Goal: Transaction & Acquisition: Purchase product/service

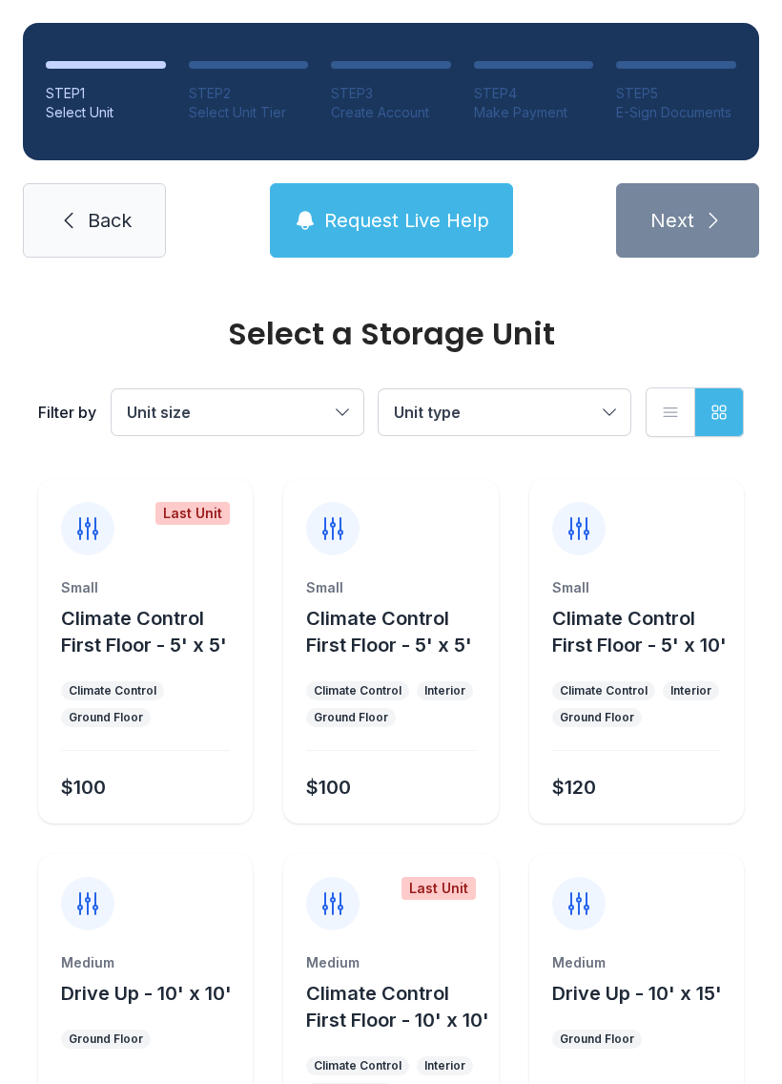
click at [432, 232] on span "Request Live Help" at bounding box center [406, 220] width 165 height 27
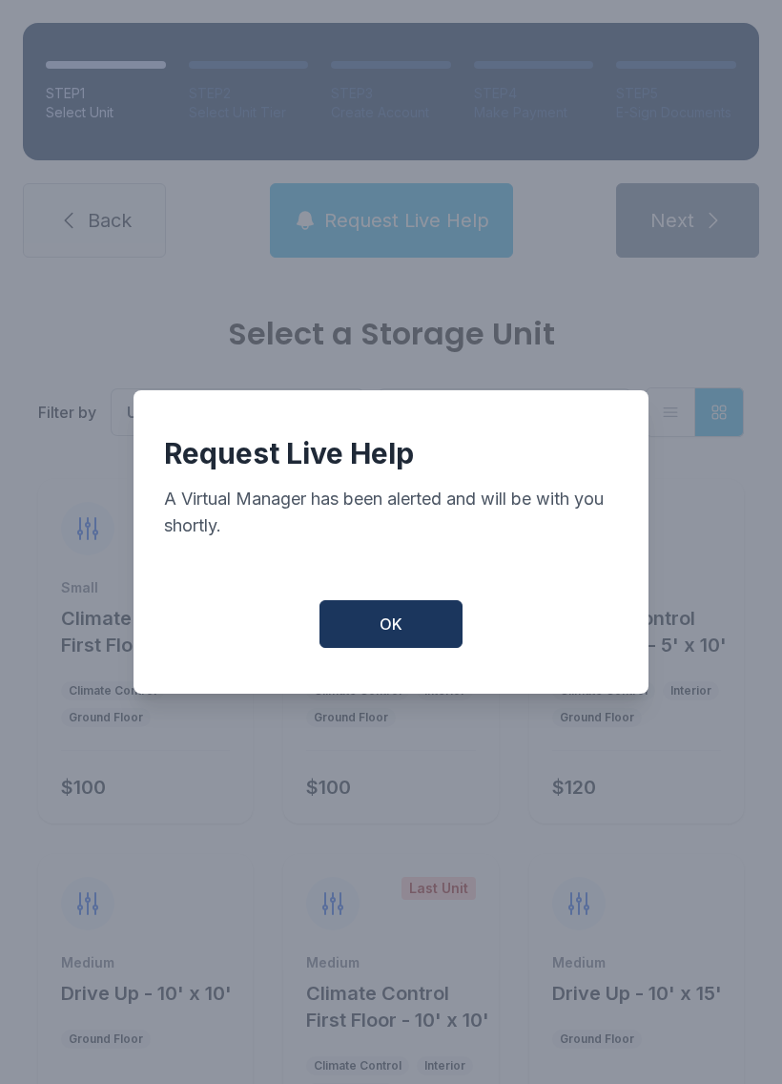
click at [391, 631] on span "OK" at bounding box center [391, 623] width 23 height 23
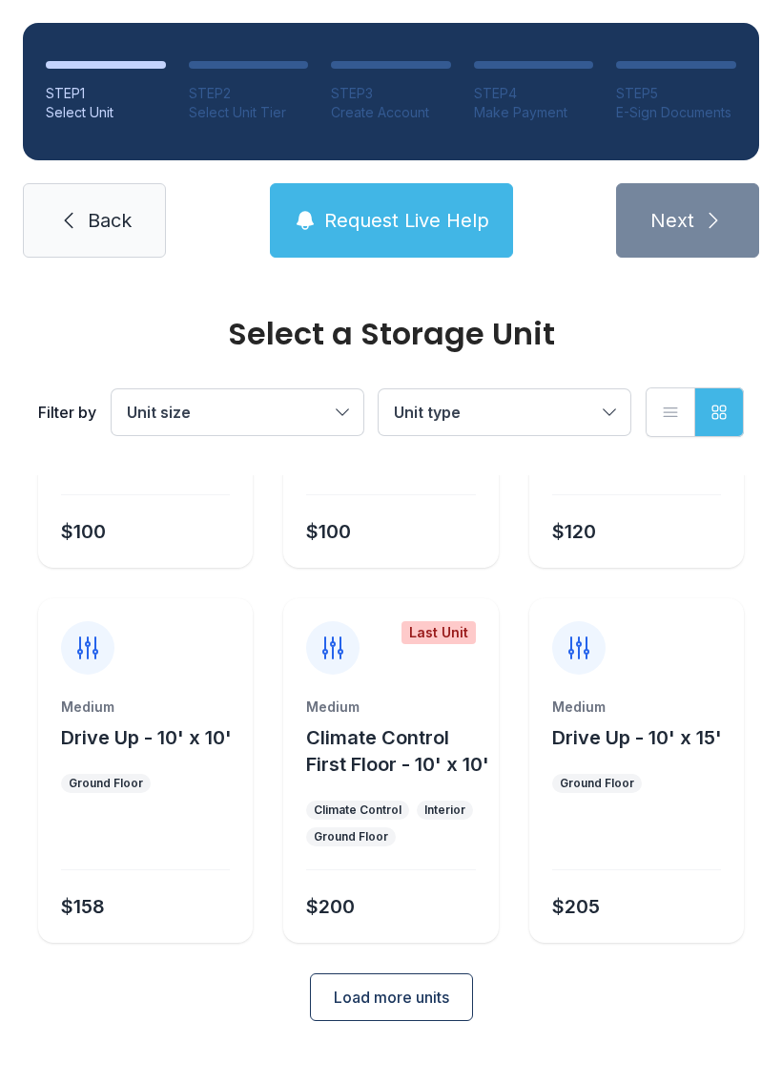
scroll to position [254, 0]
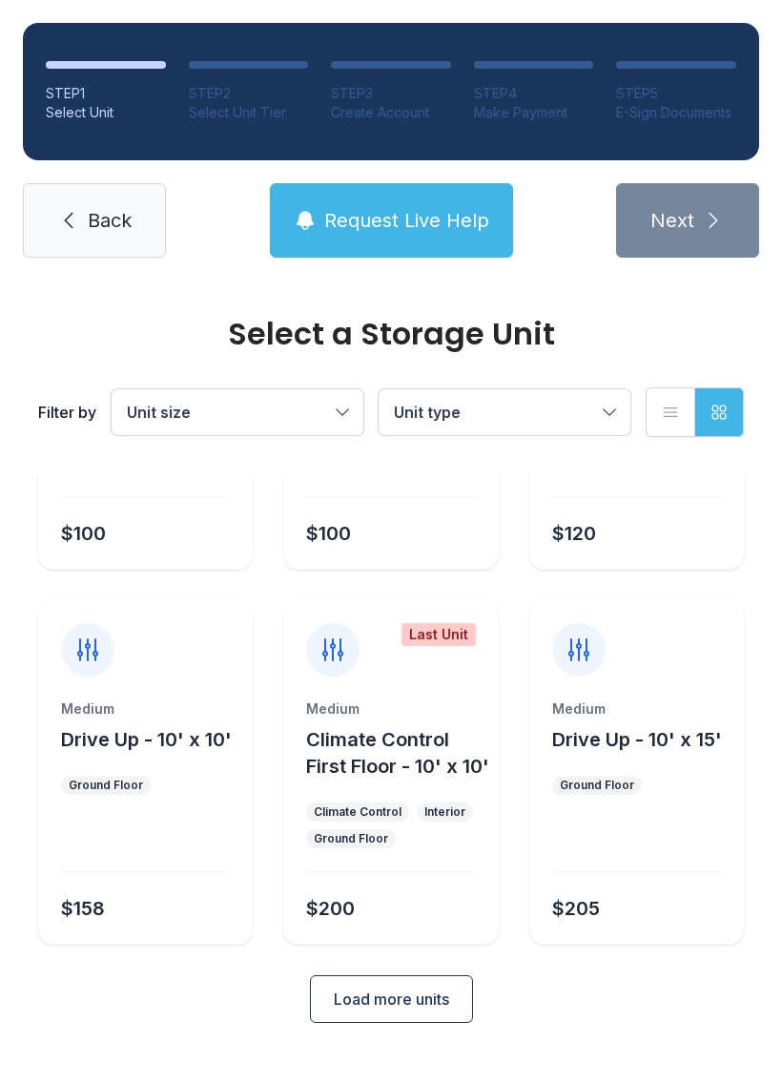
click at [420, 1023] on button "Load more units" at bounding box center [391, 999] width 163 height 48
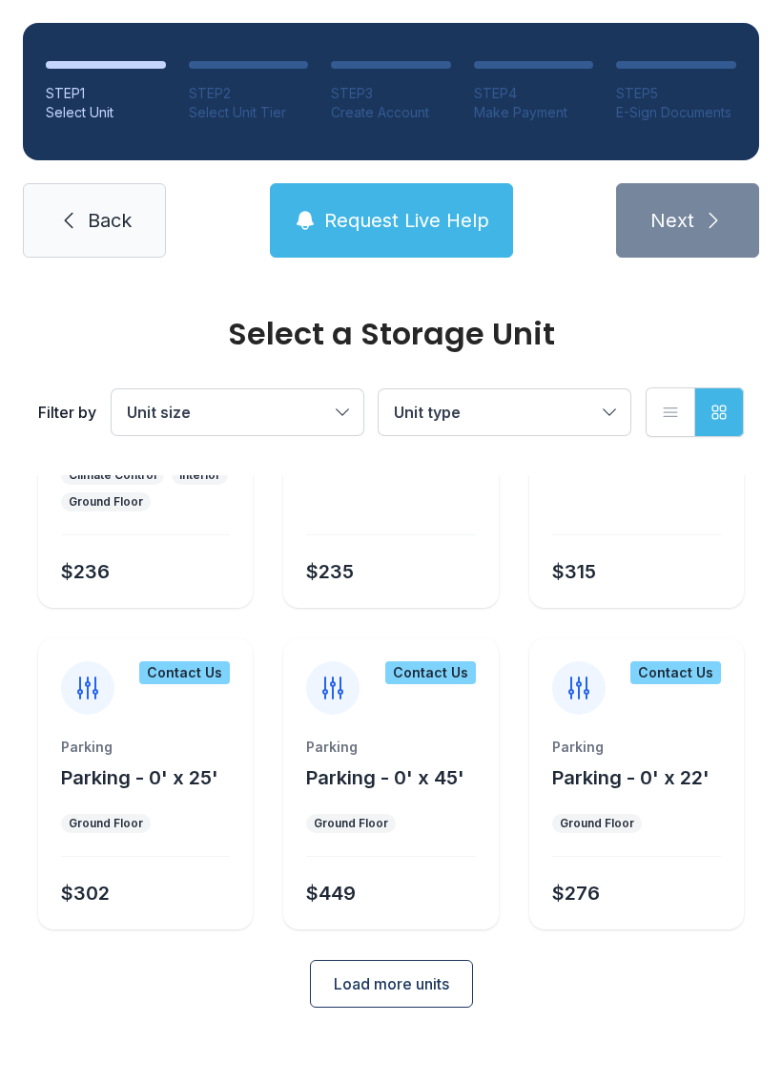
scroll to position [977, 0]
click at [414, 995] on span "Load more units" at bounding box center [391, 983] width 115 height 23
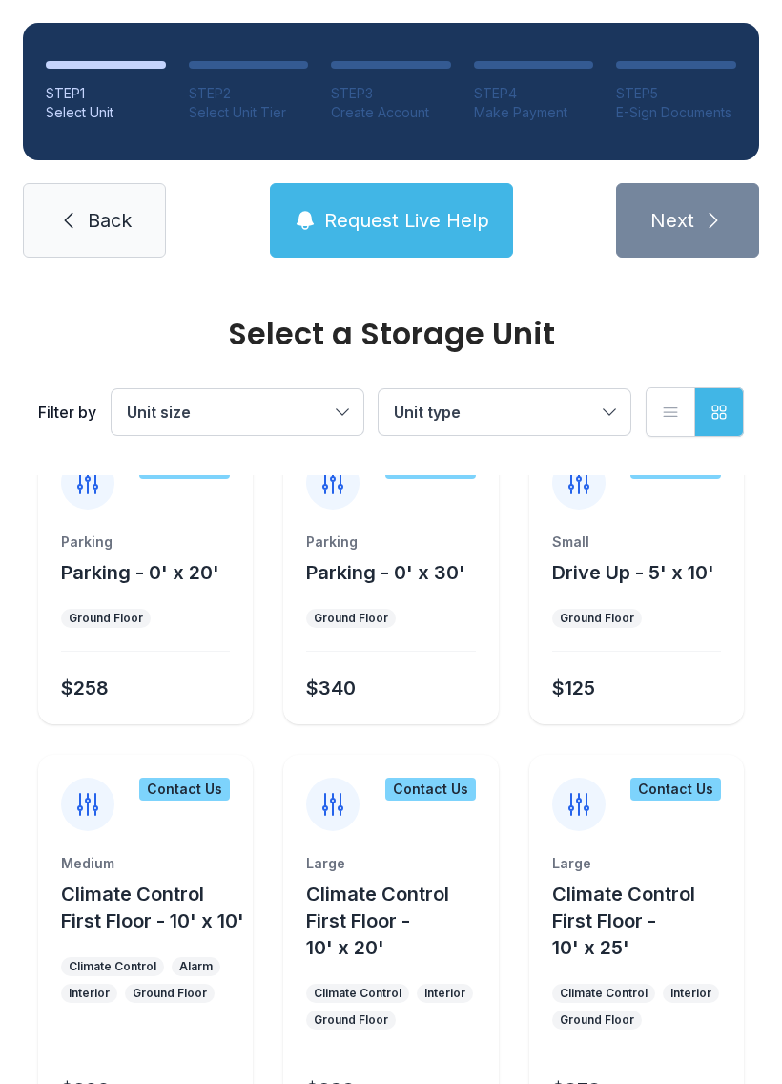
scroll to position [1491, 0]
click at [433, 215] on span "Request Live Help" at bounding box center [406, 220] width 165 height 27
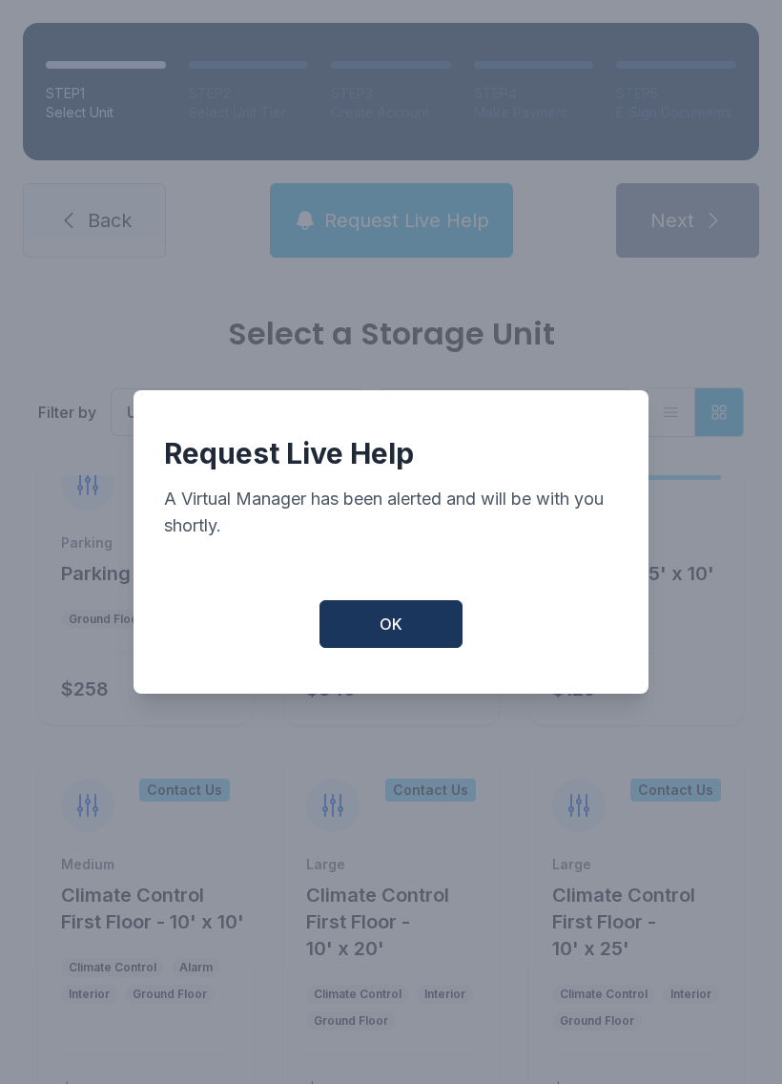
click at [439, 638] on button "OK" at bounding box center [391, 624] width 143 height 48
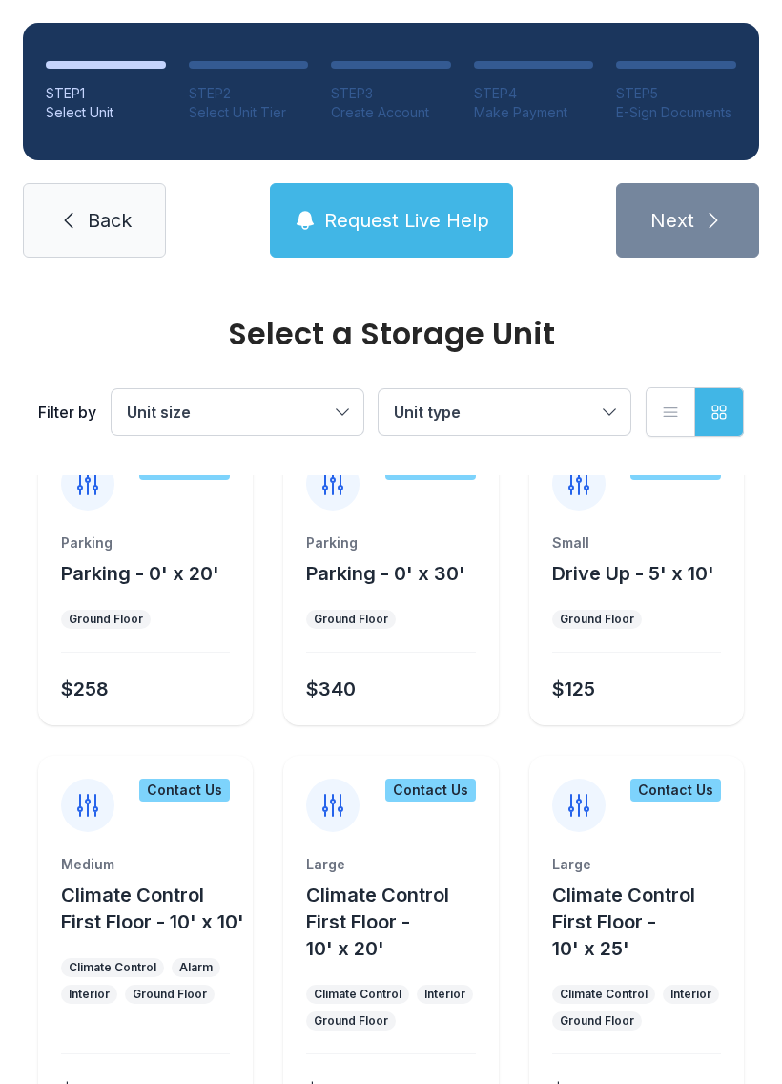
click at [463, 245] on button "Request Live Help" at bounding box center [391, 220] width 243 height 74
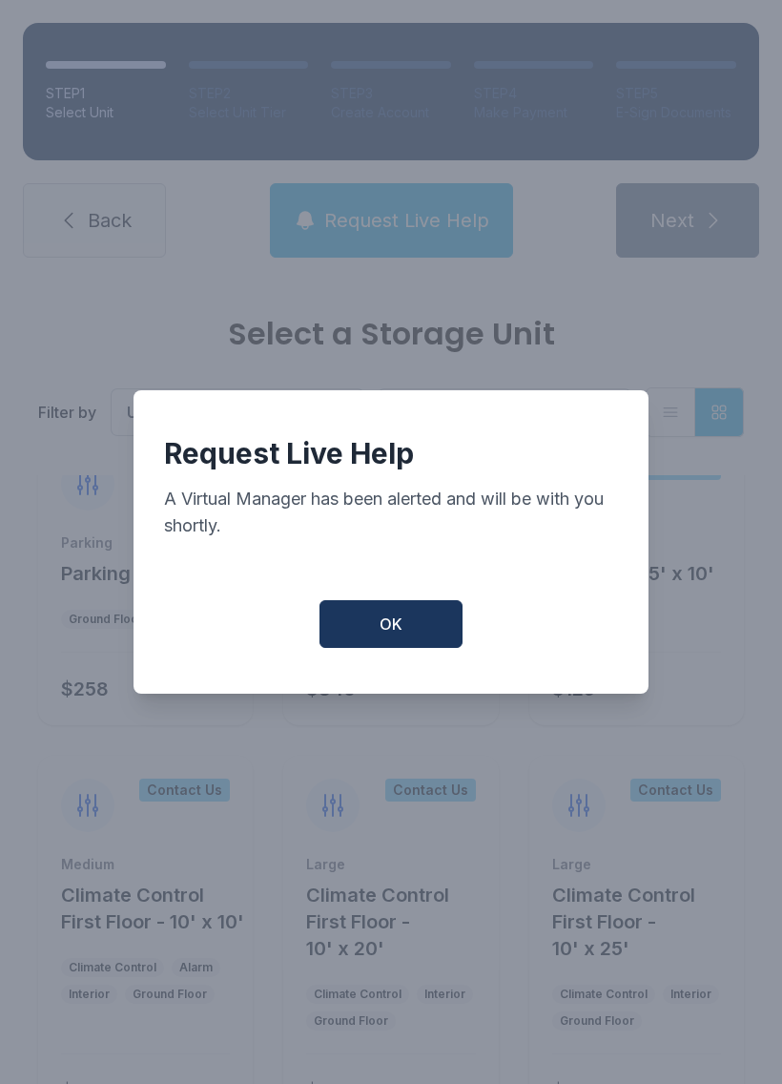
click at [416, 648] on button "OK" at bounding box center [391, 624] width 143 height 48
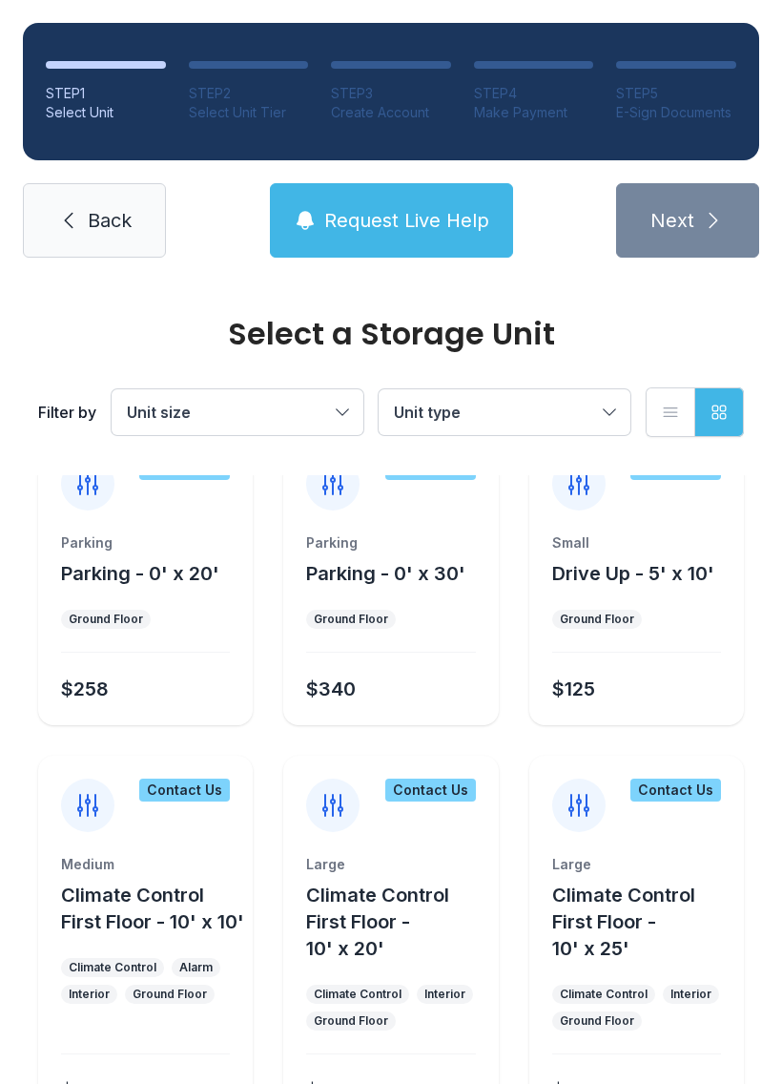
click at [259, 80] on li "STEP 2 Select Unit Tier" at bounding box center [249, 91] width 120 height 61
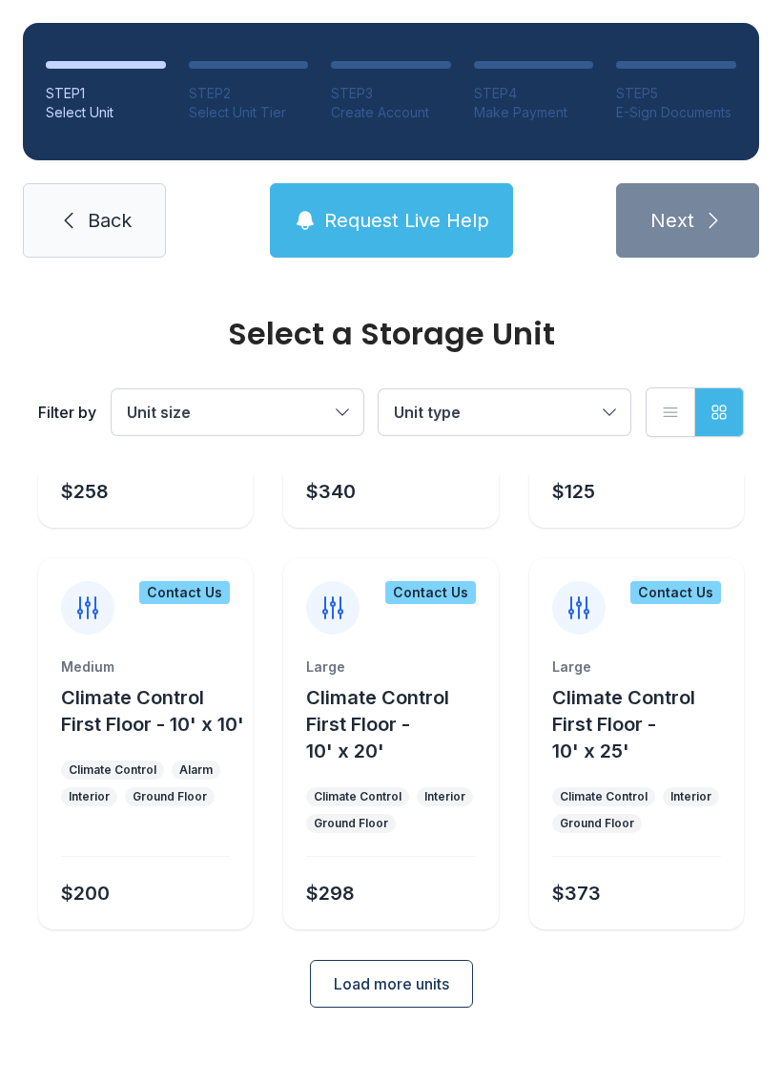
scroll to position [1700, 0]
click at [414, 995] on span "Load more units" at bounding box center [391, 983] width 115 height 23
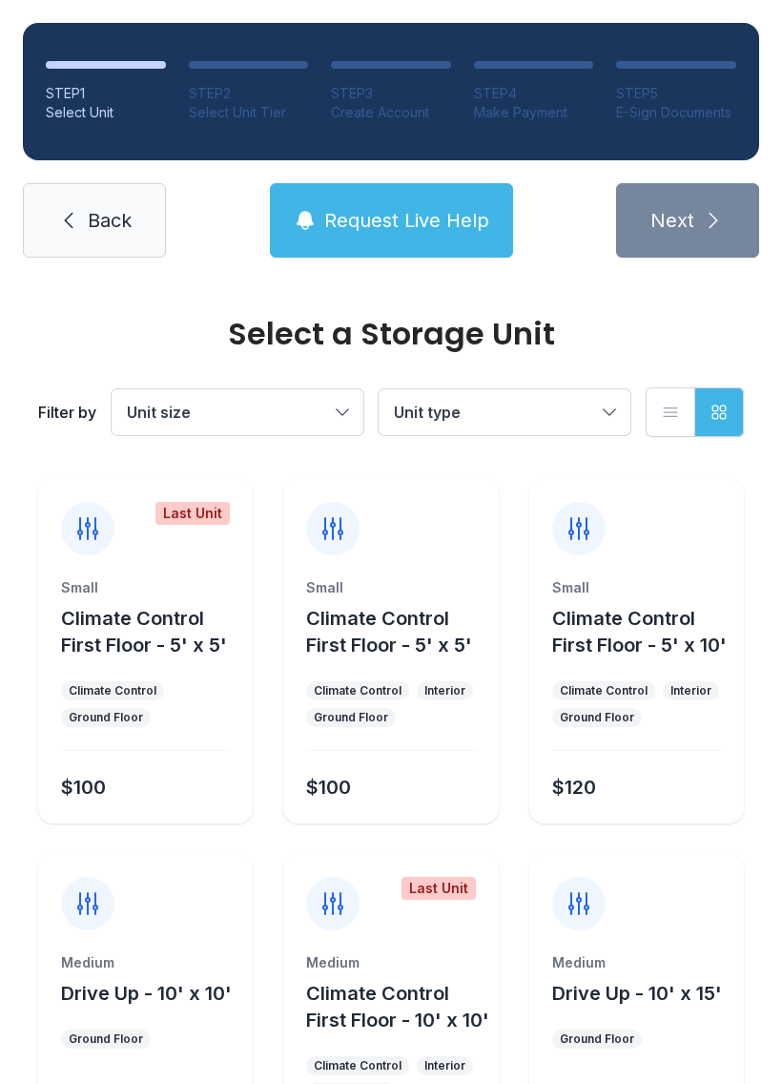
scroll to position [0, 0]
click at [383, 226] on span "Request Live Help" at bounding box center [406, 220] width 165 height 27
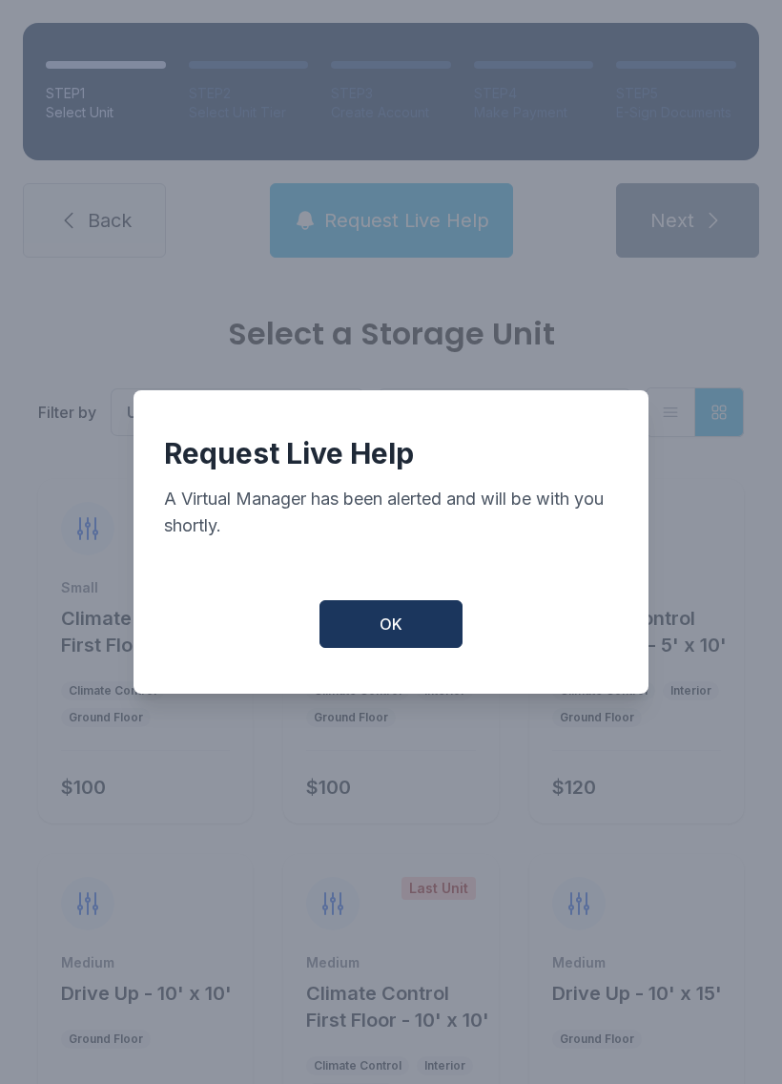
click at [395, 635] on span "OK" at bounding box center [391, 623] width 23 height 23
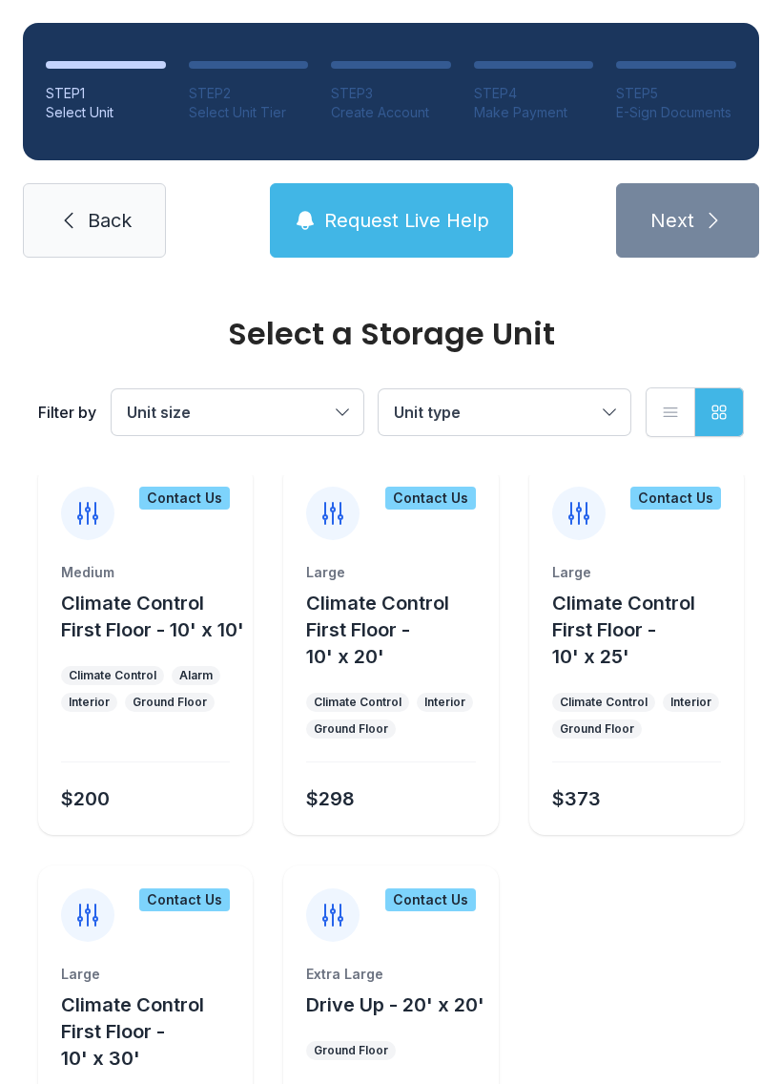
scroll to position [1782, 0]
click at [409, 239] on button "Request Live Help" at bounding box center [391, 220] width 243 height 74
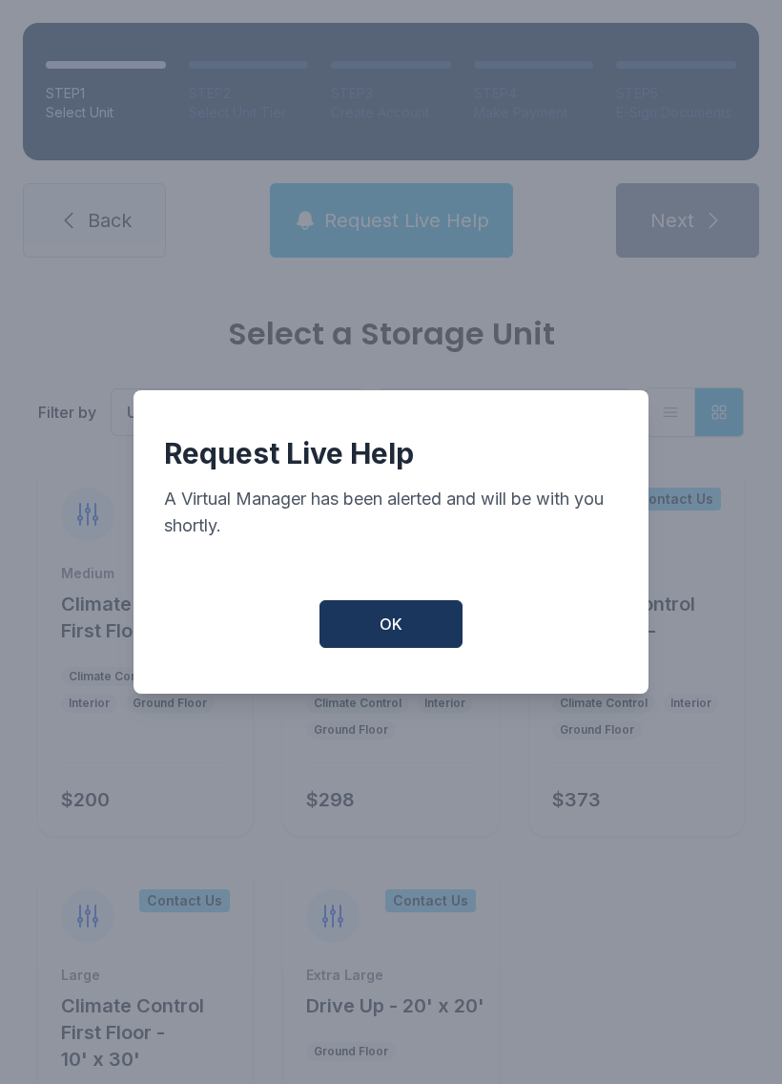
click at [395, 618] on button "OK" at bounding box center [391, 624] width 143 height 48
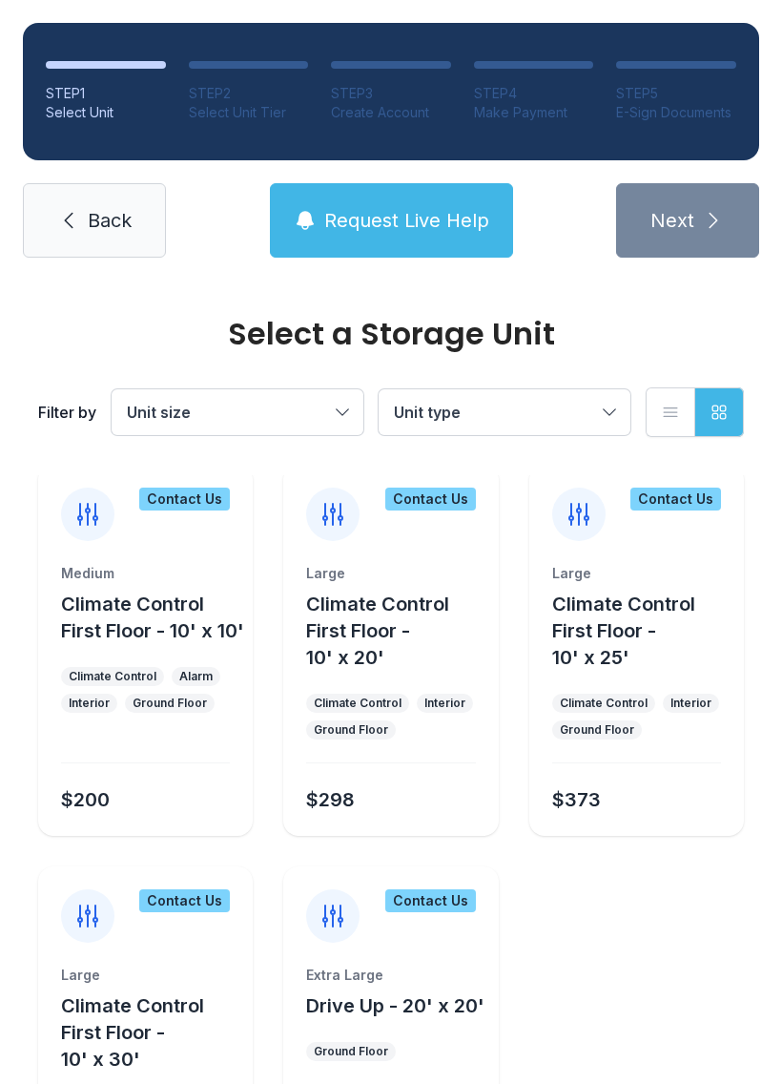
click at [385, 215] on span "Request Live Help" at bounding box center [406, 220] width 165 height 27
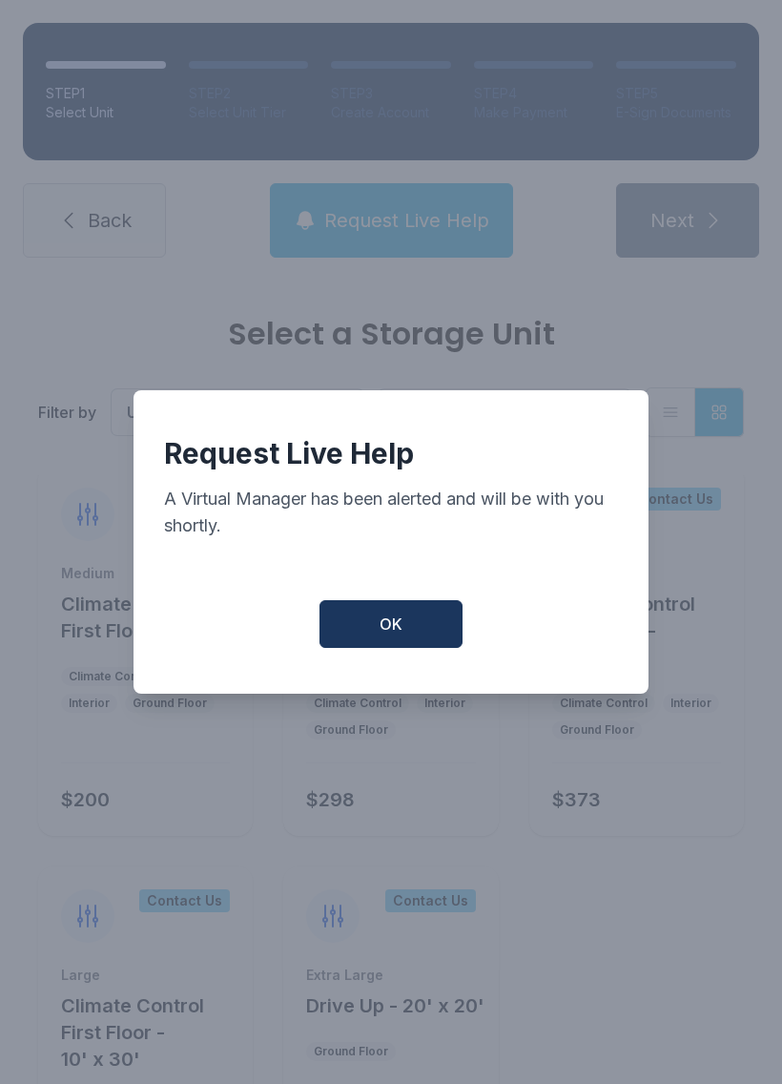
click at [376, 624] on button "OK" at bounding box center [391, 624] width 143 height 48
